Goal: Information Seeking & Learning: Learn about a topic

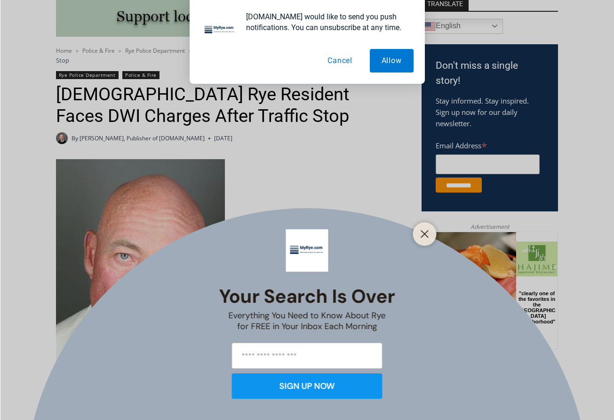
click at [342, 56] on button "Cancel" at bounding box center [340, 61] width 48 height 24
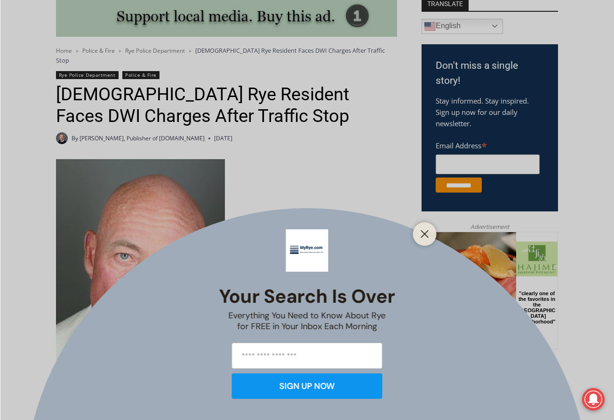
click at [417, 238] on div at bounding box center [425, 234] width 24 height 24
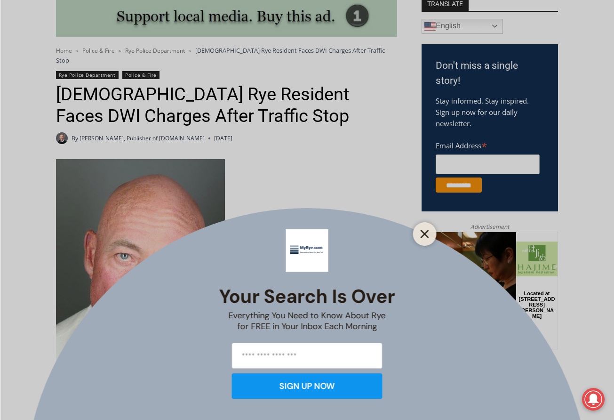
click at [422, 231] on line "Close" at bounding box center [424, 234] width 7 height 7
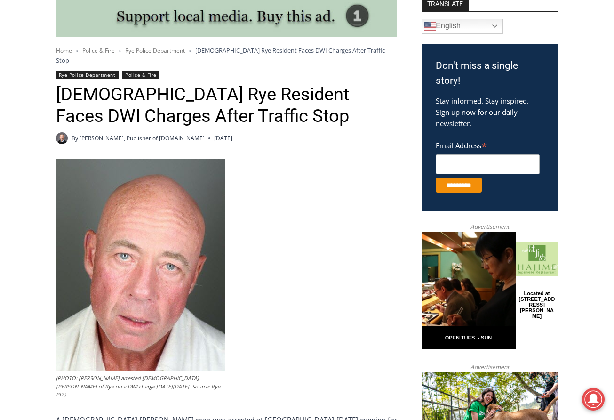
click at [374, 160] on div "(PHOTO: [PERSON_NAME] arrested [DEMOGRAPHIC_DATA] [PERSON_NAME] of Rye on a DWI…" at bounding box center [226, 405] width 341 height 493
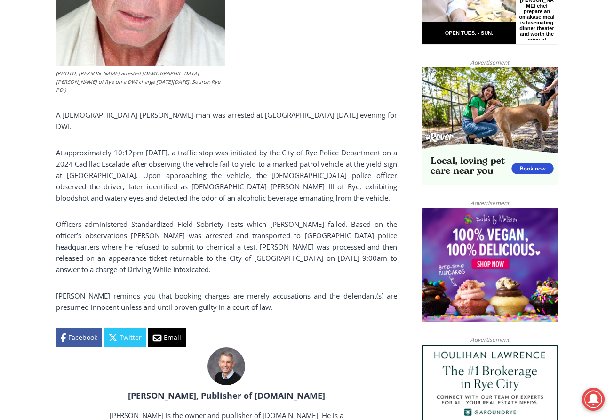
scroll to position [548, 0]
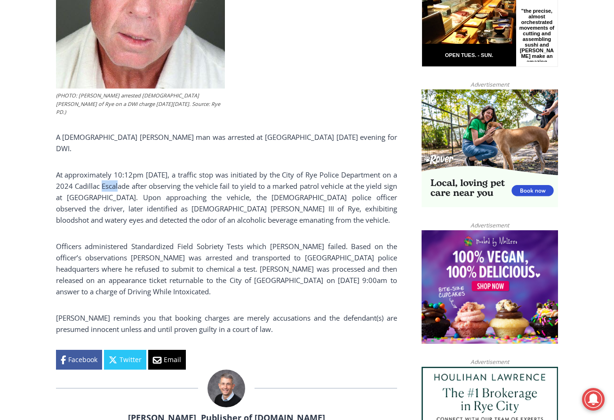
drag, startPoint x: 99, startPoint y: 162, endPoint x: 117, endPoint y: 160, distance: 18.5
click at [117, 169] on p "At approximately 10:12pm [DATE], a traffic stop was initiated by the City of Ry…" at bounding box center [226, 197] width 341 height 56
click at [153, 169] on p "At approximately 10:12pm [DATE], a traffic stop was initiated by the City of Ry…" at bounding box center [226, 197] width 341 height 56
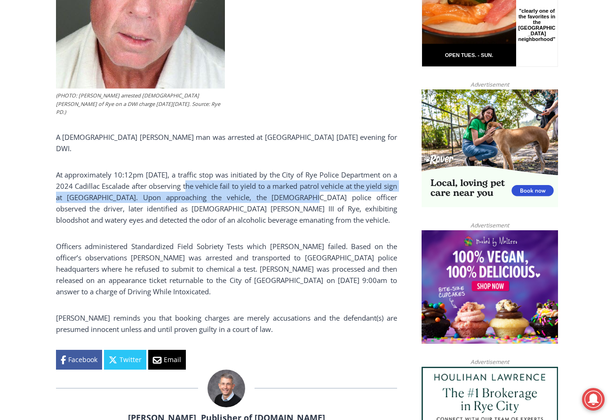
drag, startPoint x: 185, startPoint y: 162, endPoint x: 283, endPoint y: 174, distance: 99.1
click at [283, 174] on p "At approximately 10:12pm [DATE], a traffic stop was initiated by the City of Ry…" at bounding box center [226, 197] width 341 height 56
click at [289, 169] on p "At approximately 10:12pm [DATE], a traffic stop was initiated by the City of Ry…" at bounding box center [226, 197] width 341 height 56
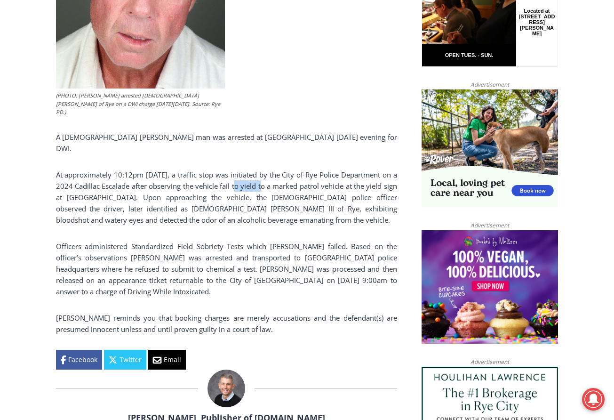
drag, startPoint x: 239, startPoint y: 160, endPoint x: 264, endPoint y: 160, distance: 25.4
click at [264, 169] on p "At approximately 10:12pm [DATE], a traffic stop was initiated by the City of Ry…" at bounding box center [226, 197] width 341 height 56
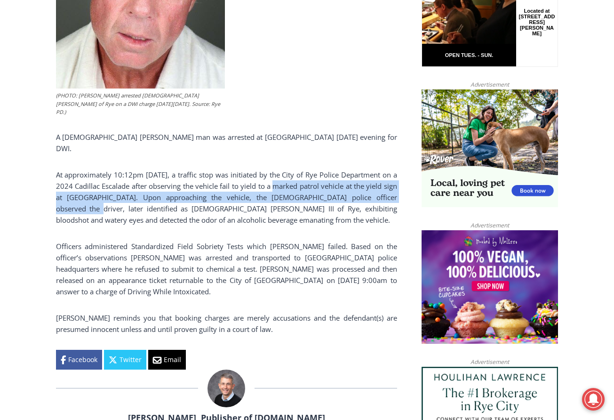
drag, startPoint x: 276, startPoint y: 160, endPoint x: 396, endPoint y: 168, distance: 120.3
click at [396, 169] on p "At approximately 10:12pm [DATE], a traffic stop was initiated by the City of Ry…" at bounding box center [226, 197] width 341 height 56
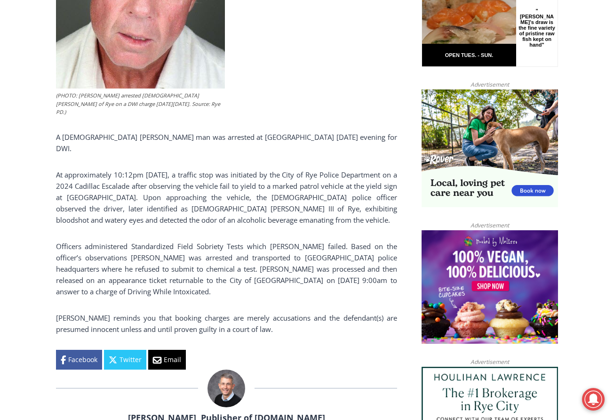
click at [93, 177] on p "At approximately 10:12pm [DATE], a traffic stop was initiated by the City of Ry…" at bounding box center [226, 197] width 341 height 56
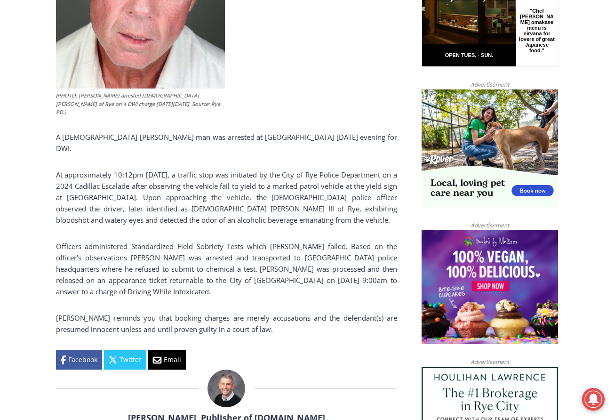
click at [190, 179] on p "At approximately 10:12pm [DATE], a traffic stop was initiated by the City of Ry…" at bounding box center [226, 197] width 341 height 56
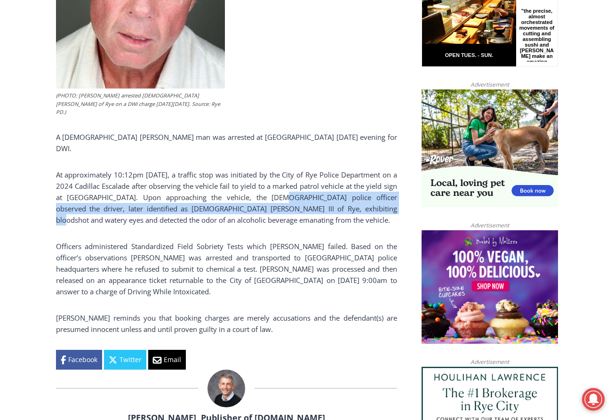
drag, startPoint x: 263, startPoint y: 173, endPoint x: 336, endPoint y: 184, distance: 73.3
click at [336, 184] on p "At approximately 10:12pm [DATE], a traffic stop was initiated by the City of Ry…" at bounding box center [226, 197] width 341 height 56
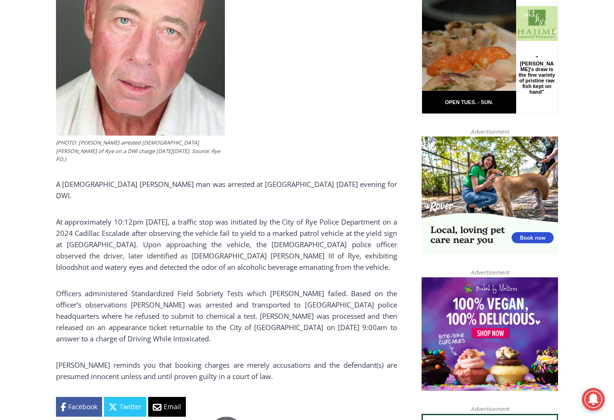
scroll to position [454, 0]
